Goal: Use online tool/utility: Utilize a website feature to perform a specific function

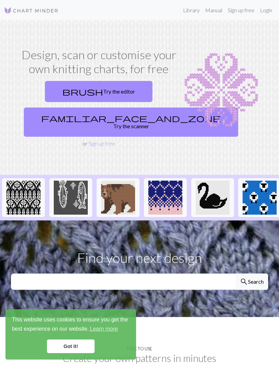
click at [122, 117] on link "familiar_face_and_zone Try the scanner" at bounding box center [131, 121] width 214 height 29
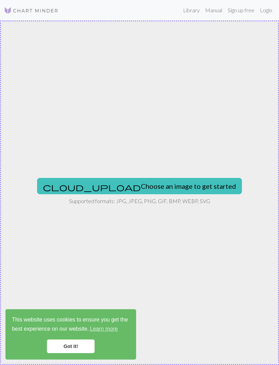
click at [190, 183] on button "cloud_upload Choose an image to get started" at bounding box center [139, 186] width 205 height 16
type input "C:\fakepath\IMG_5270.jpeg"
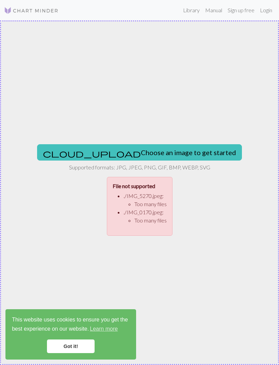
click at [184, 153] on button "cloud_upload Choose an image to get started" at bounding box center [139, 152] width 205 height 16
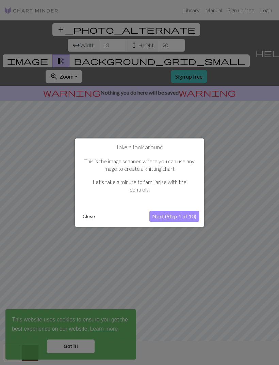
click at [87, 214] on button "Close" at bounding box center [89, 216] width 18 height 10
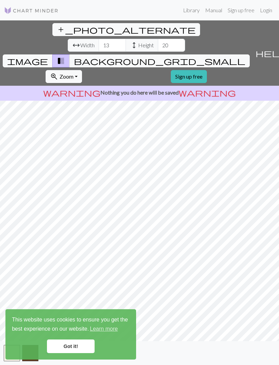
click at [81, 339] on link "Got it!" at bounding box center [71, 346] width 48 height 14
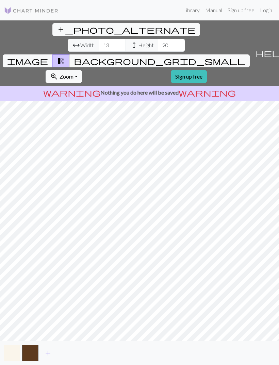
click at [204, 54] on button "background_grid_small" at bounding box center [159, 60] width 180 height 13
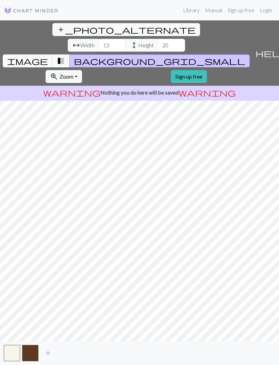
click at [65, 56] on span "transition_fade" at bounding box center [61, 61] width 8 height 10
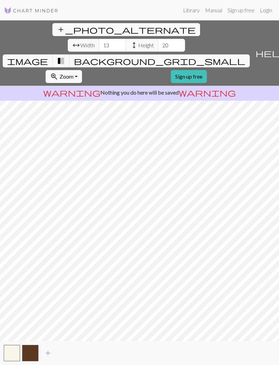
click at [48, 56] on span "image" at bounding box center [27, 61] width 41 height 10
click at [65, 56] on span "transition_fade" at bounding box center [61, 61] width 8 height 10
click at [203, 56] on span "background_grid_small" at bounding box center [159, 61] width 171 height 10
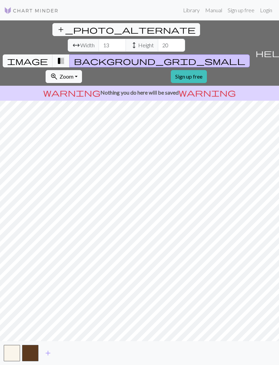
click at [70, 54] on button "transition_fade" at bounding box center [60, 60] width 17 height 13
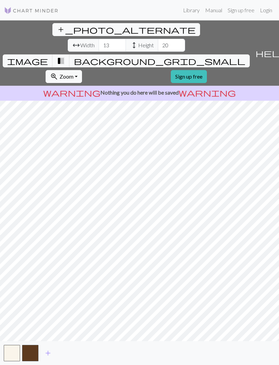
click at [65, 56] on span "transition_fade" at bounding box center [61, 61] width 8 height 10
click at [202, 56] on span "background_grid_small" at bounding box center [159, 61] width 171 height 10
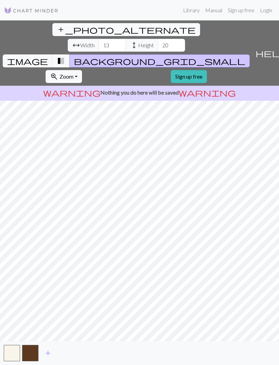
click at [57, 29] on span "add_photo_alternate" at bounding box center [126, 30] width 139 height 10
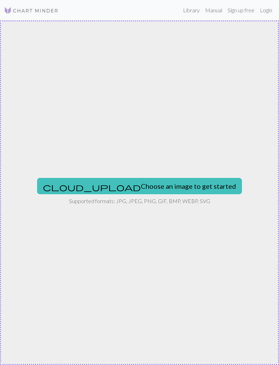
click at [164, 189] on button "cloud_upload Choose an image to get started" at bounding box center [139, 186] width 205 height 16
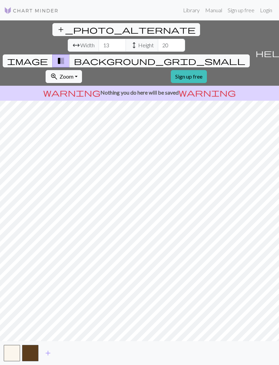
click at [201, 56] on span "background_grid_small" at bounding box center [159, 61] width 171 height 10
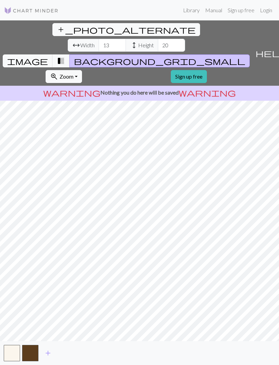
click at [65, 56] on span "transition_fade" at bounding box center [61, 61] width 8 height 10
